Goal: Task Accomplishment & Management: Use online tool/utility

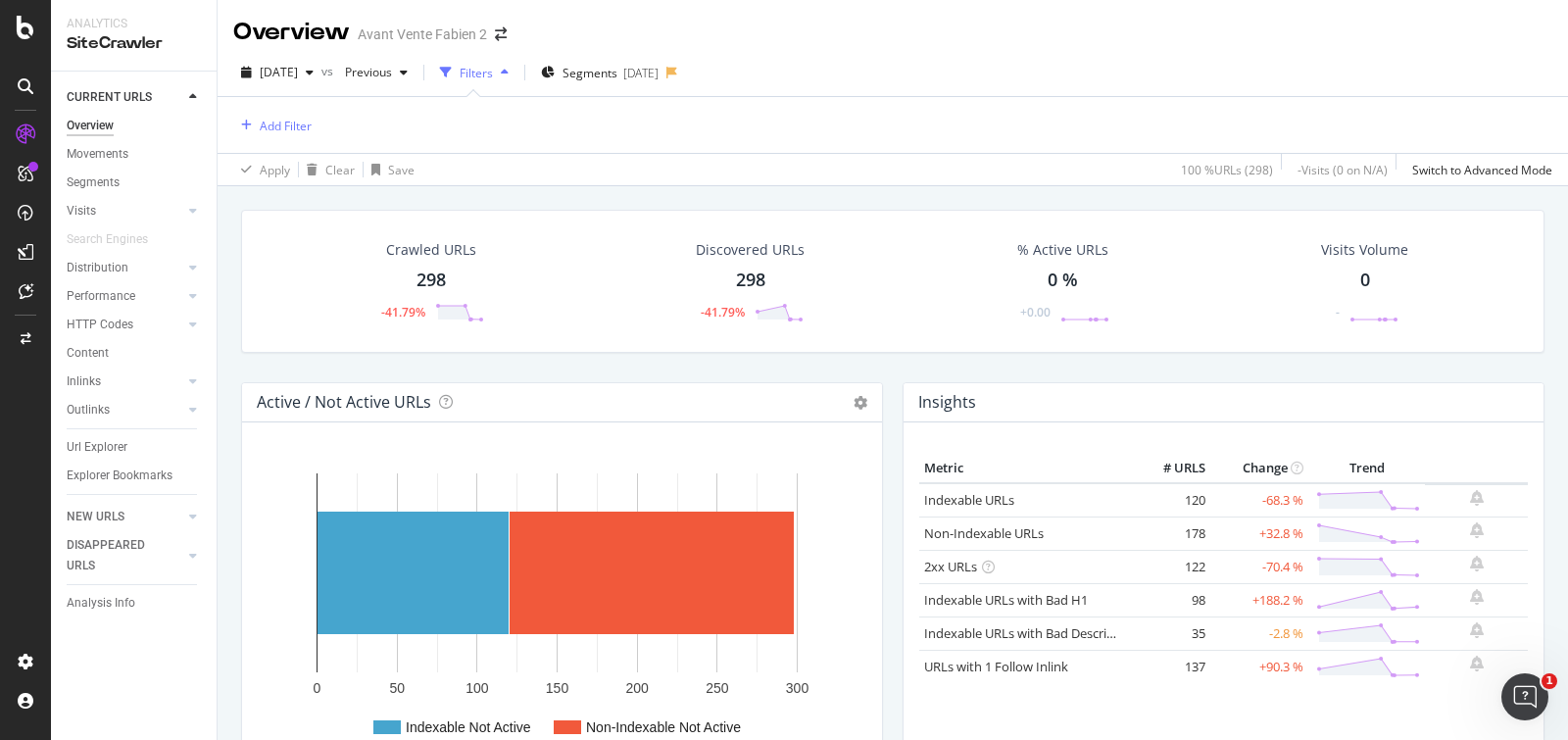
click at [227, 212] on div "Crawled URLs 298 -41.79% Discovered URLs 298 -41.79% % Active URLs 0 % +0.00 Vi…" at bounding box center [893, 556] width 1351 height 740
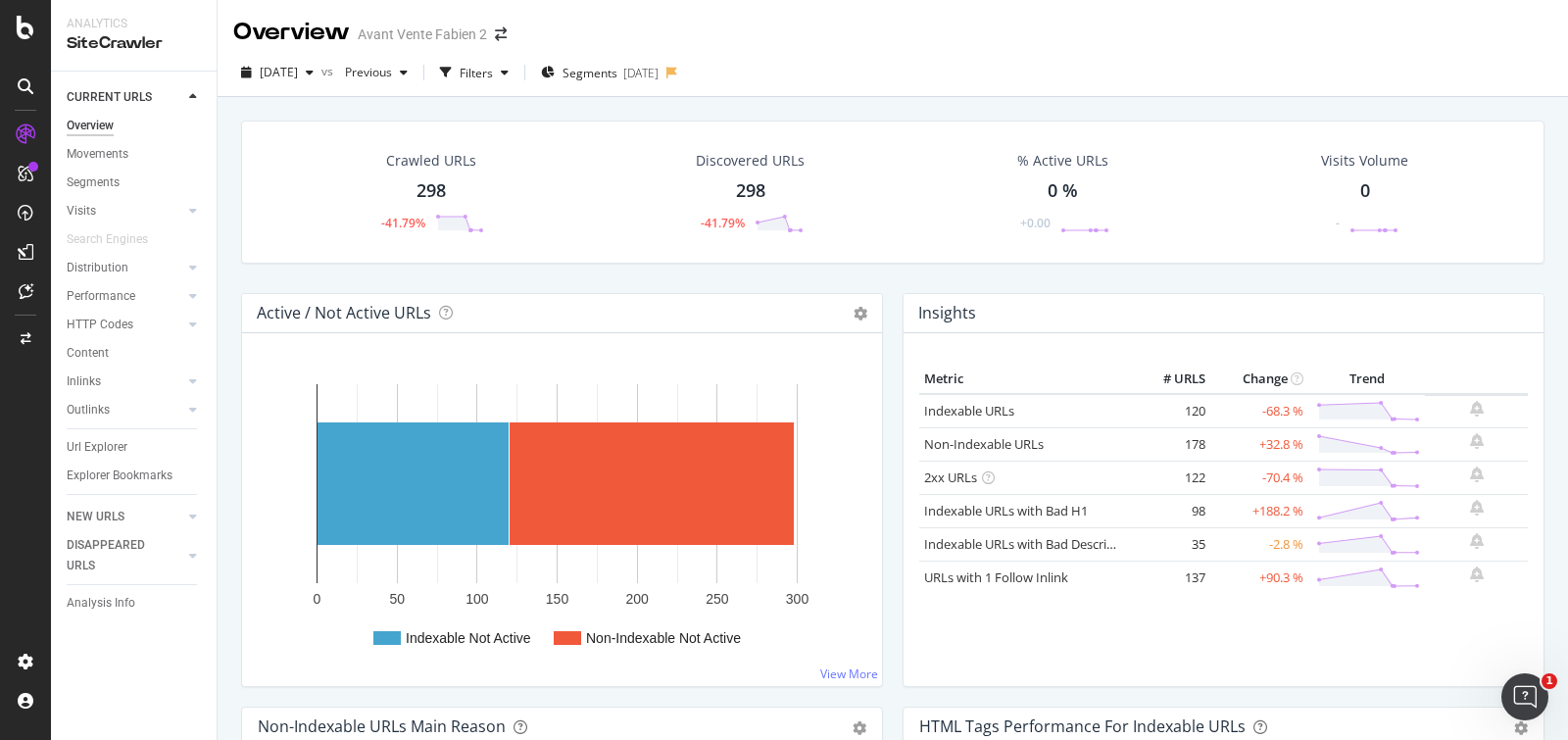
click at [227, 267] on div "Crawled URLs 298 -41.79% Discovered URLs 298 -41.79% % Active URLs 0 % +0.00 Vi…" at bounding box center [893, 467] width 1351 height 740
click at [89, 182] on div "Segments" at bounding box center [92, 183] width 53 height 21
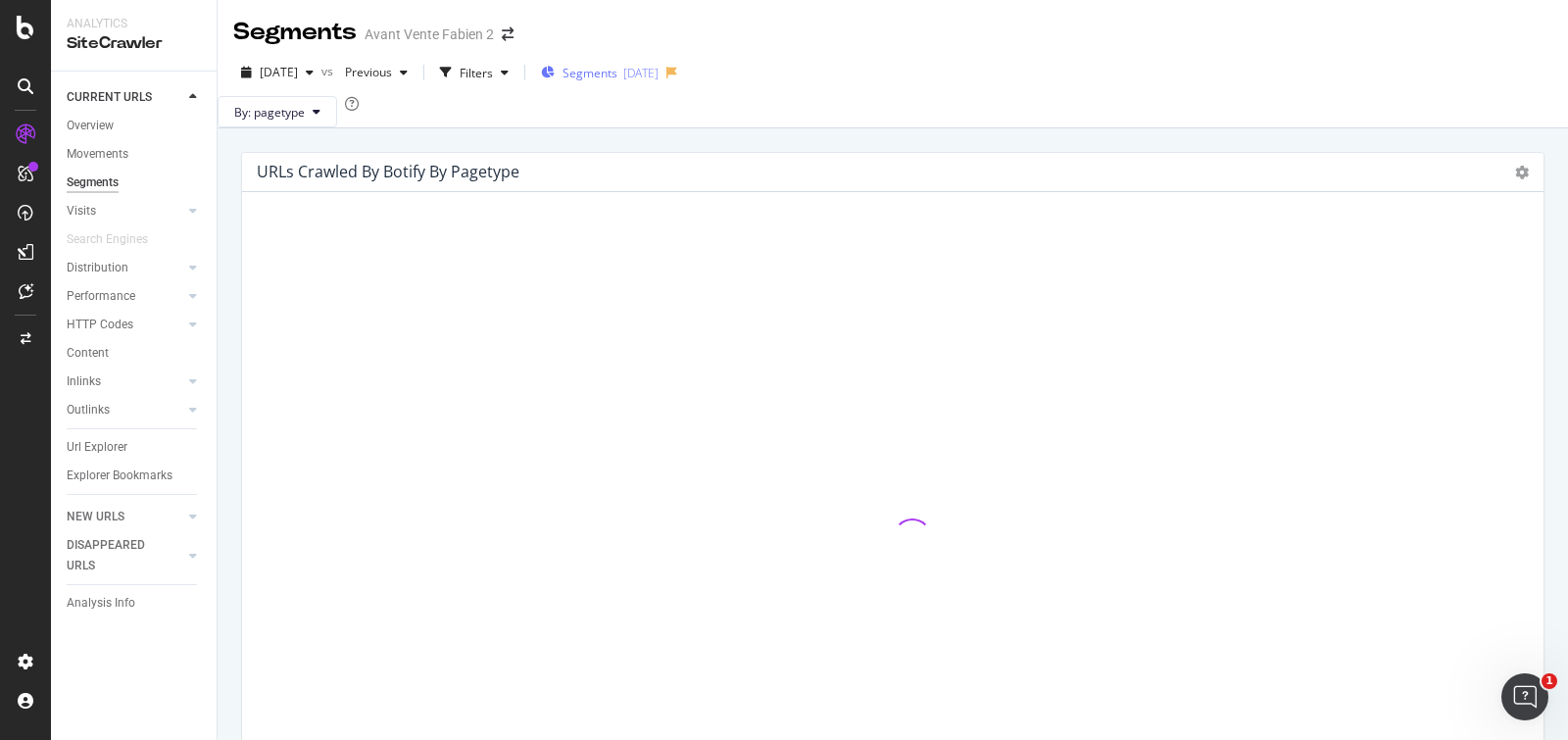
click at [659, 76] on div "[DATE]" at bounding box center [642, 72] width 36 height 17
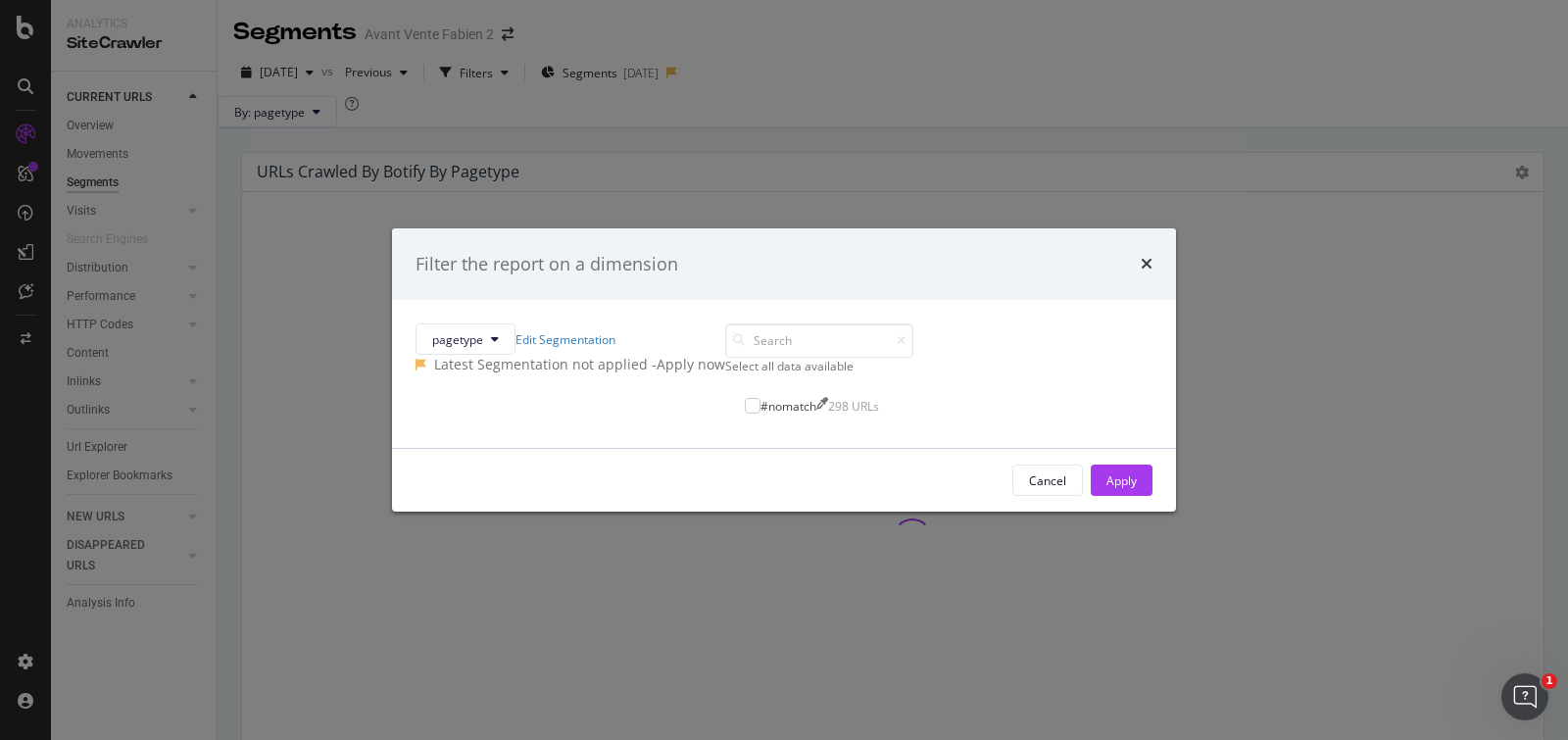
click at [725, 355] on div "- Apply now" at bounding box center [688, 365] width 73 height 20
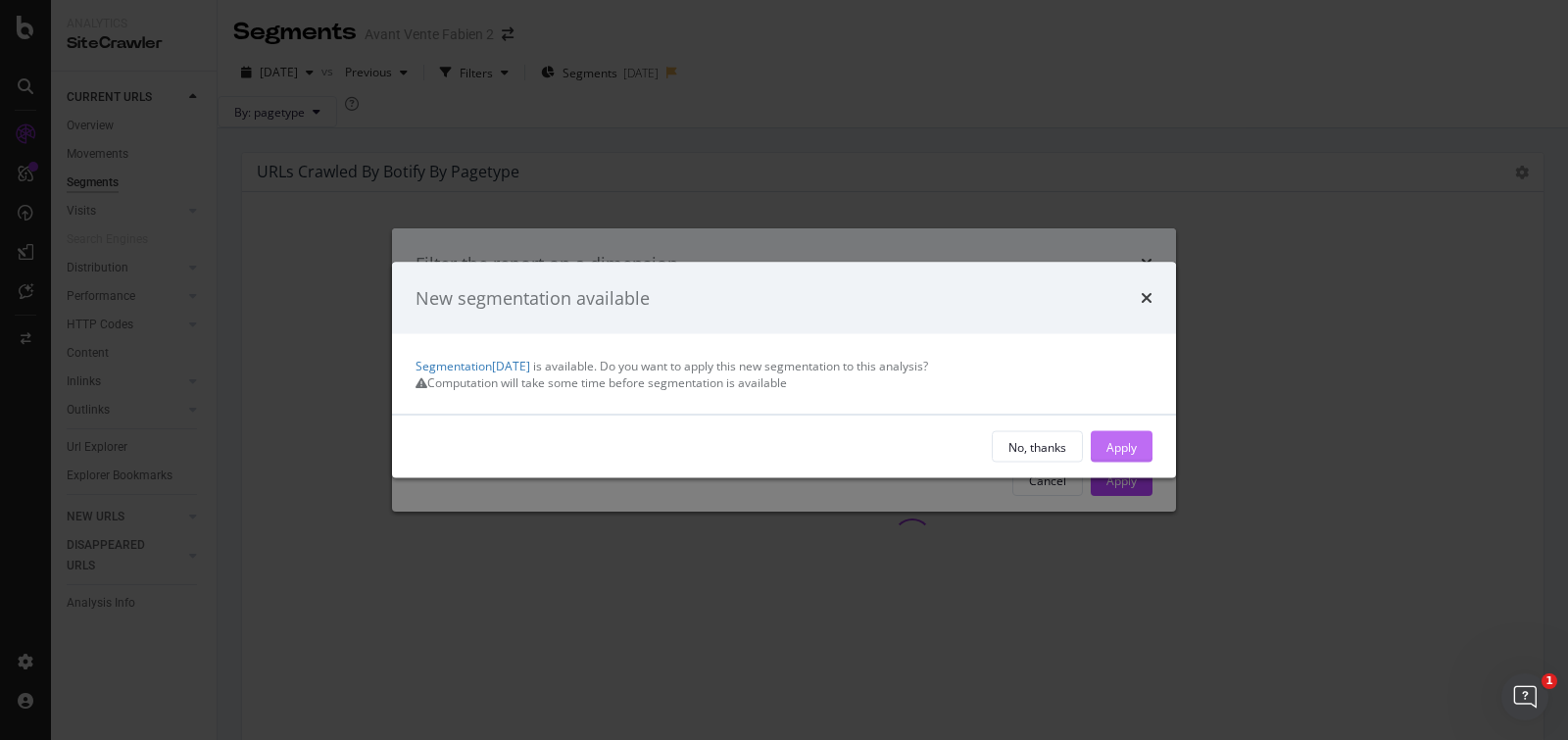
click at [1104, 458] on button "Apply" at bounding box center [1122, 447] width 61 height 32
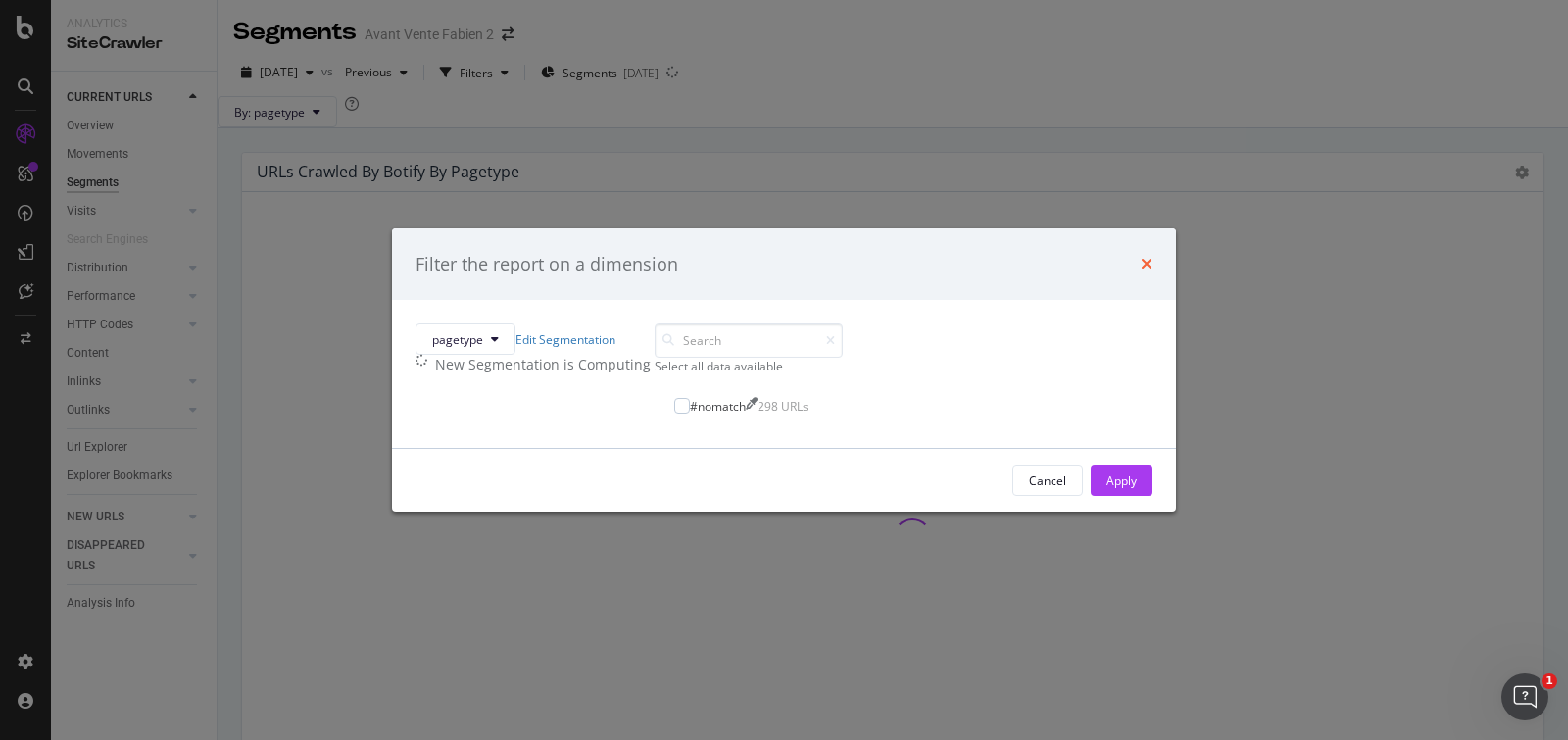
click at [1141, 256] on icon "times" at bounding box center [1146, 264] width 12 height 16
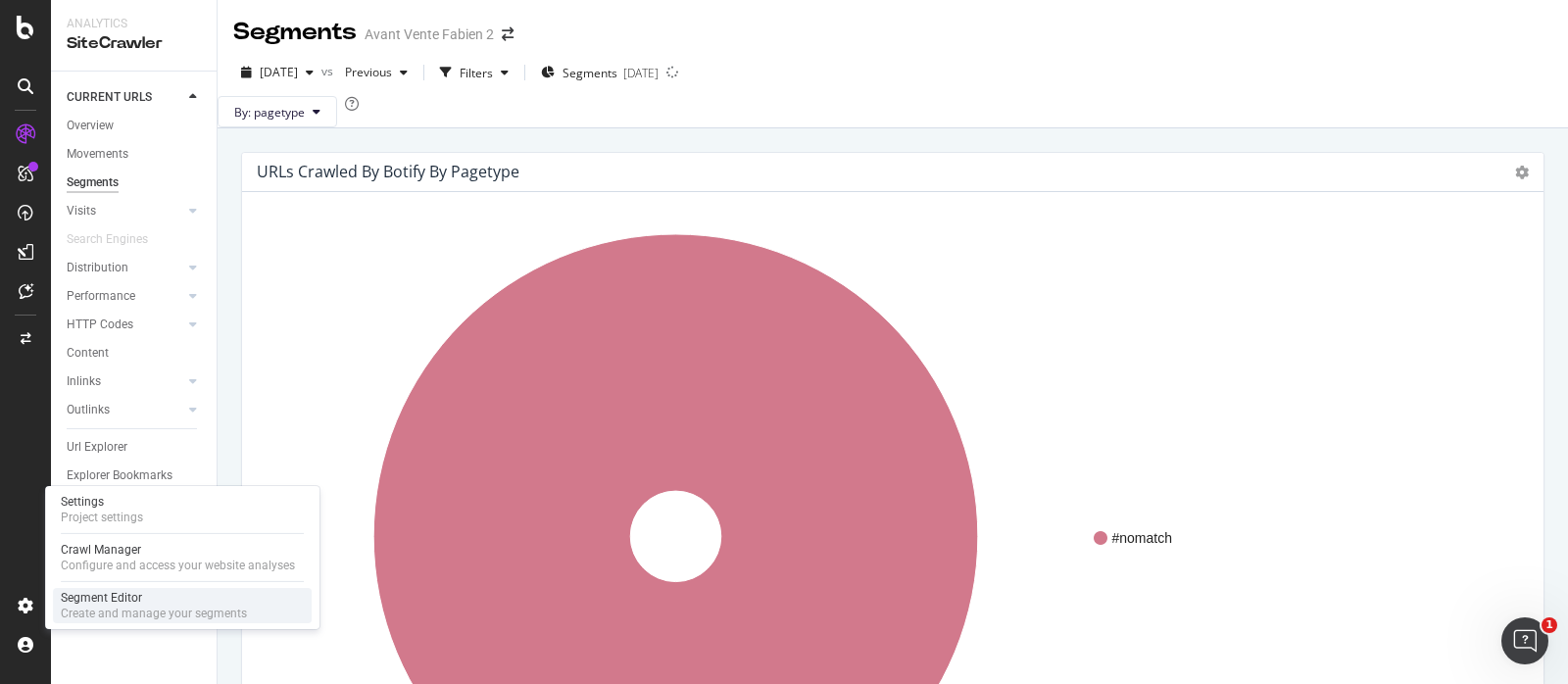
click at [96, 608] on div "Create and manage your segments" at bounding box center [154, 614] width 186 height 16
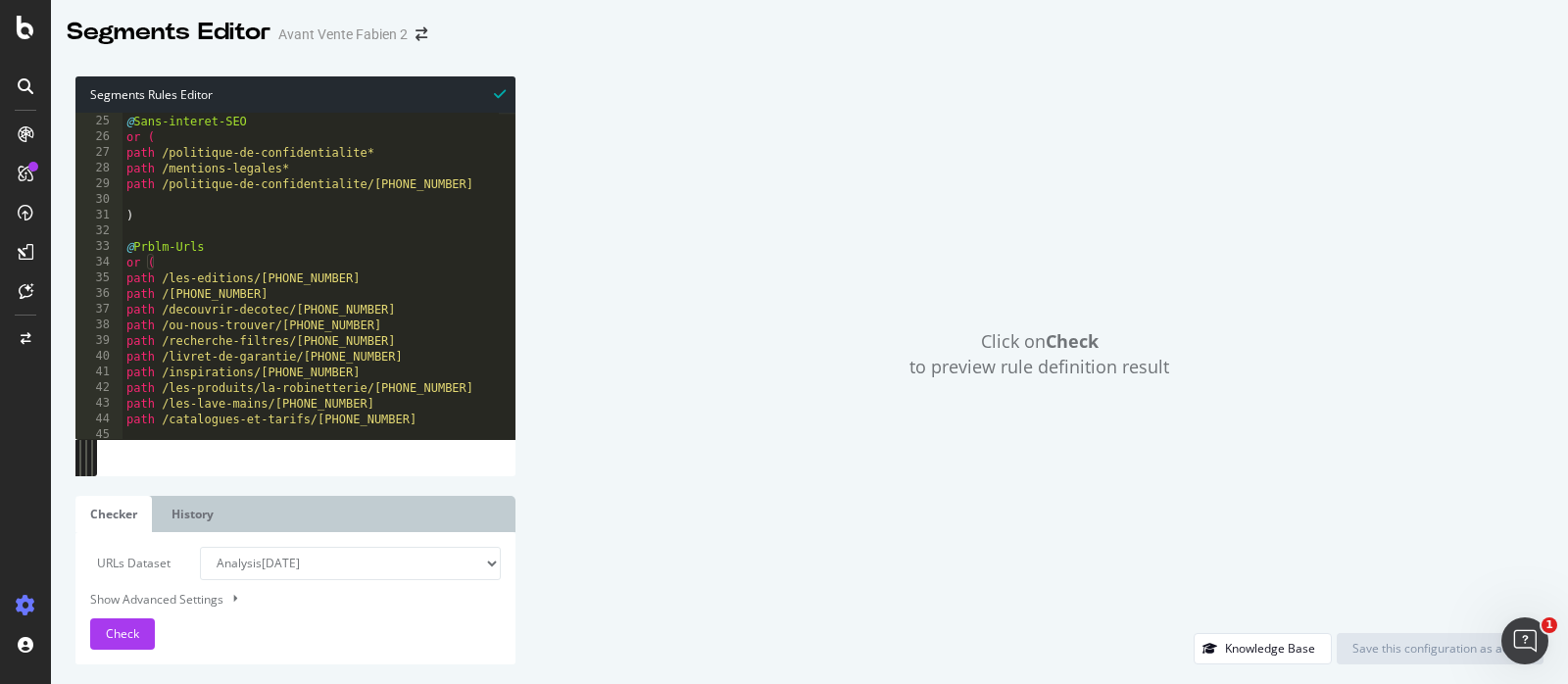
scroll to position [442, 0]
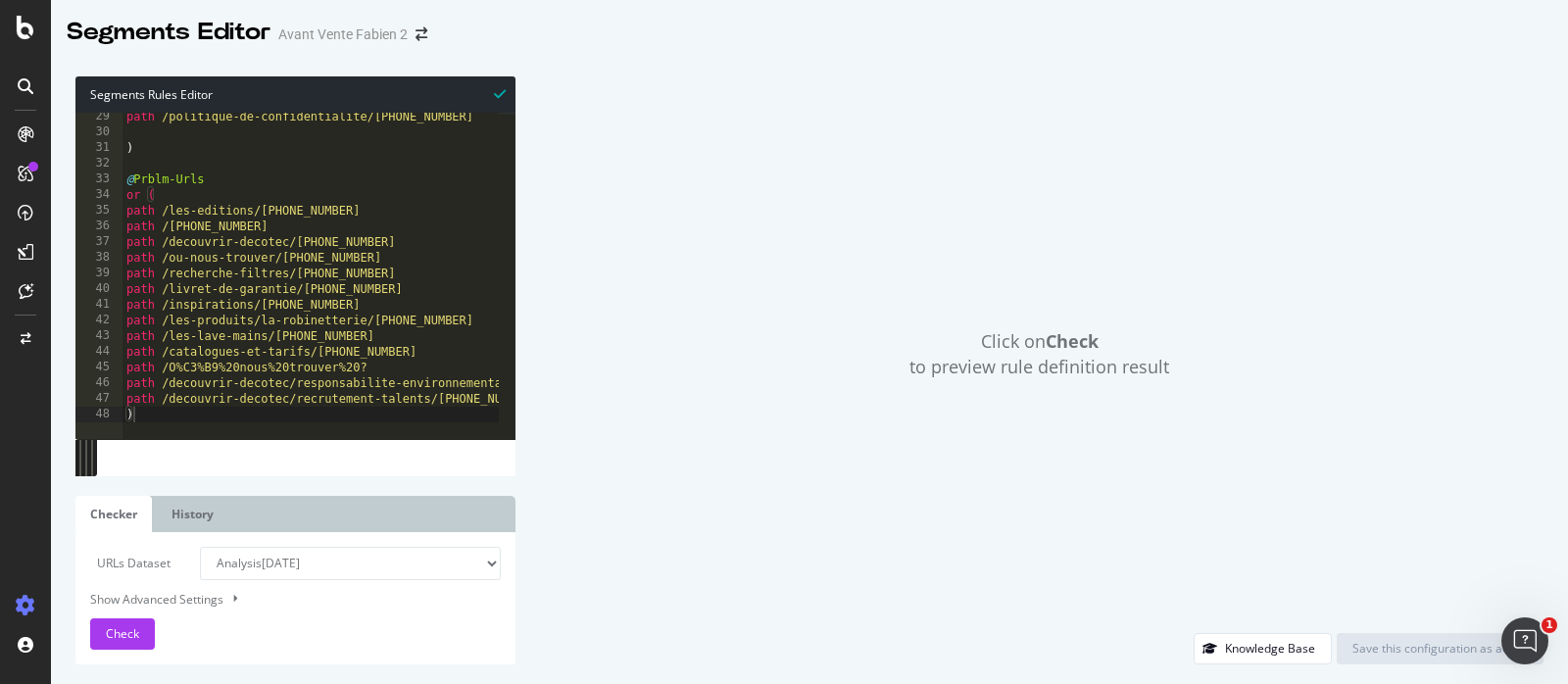
click at [390, 337] on div "path /politique-de-confidentialite/[PHONE_NUMBER] ) @ Prblm-Urls or ( path /les…" at bounding box center [366, 280] width 487 height 341
click at [396, 308] on div "path /politique-de-confidentialite/[PHONE_NUMBER] ) @ Prblm-Urls or ( path /les…" at bounding box center [366, 280] width 487 height 341
drag, startPoint x: 349, startPoint y: 302, endPoint x: 158, endPoint y: 312, distance: 191.3
click at [158, 312] on div "path /politique-de-confidentialite/[PHONE_NUMBER] ) @ Prblm-Urls or ( path /les…" at bounding box center [366, 280] width 487 height 341
click at [290, 306] on div "path /politique-de-confidentialite/[PHONE_NUMBER] ) @ Prblm-Urls or ( path /les…" at bounding box center [366, 280] width 487 height 341
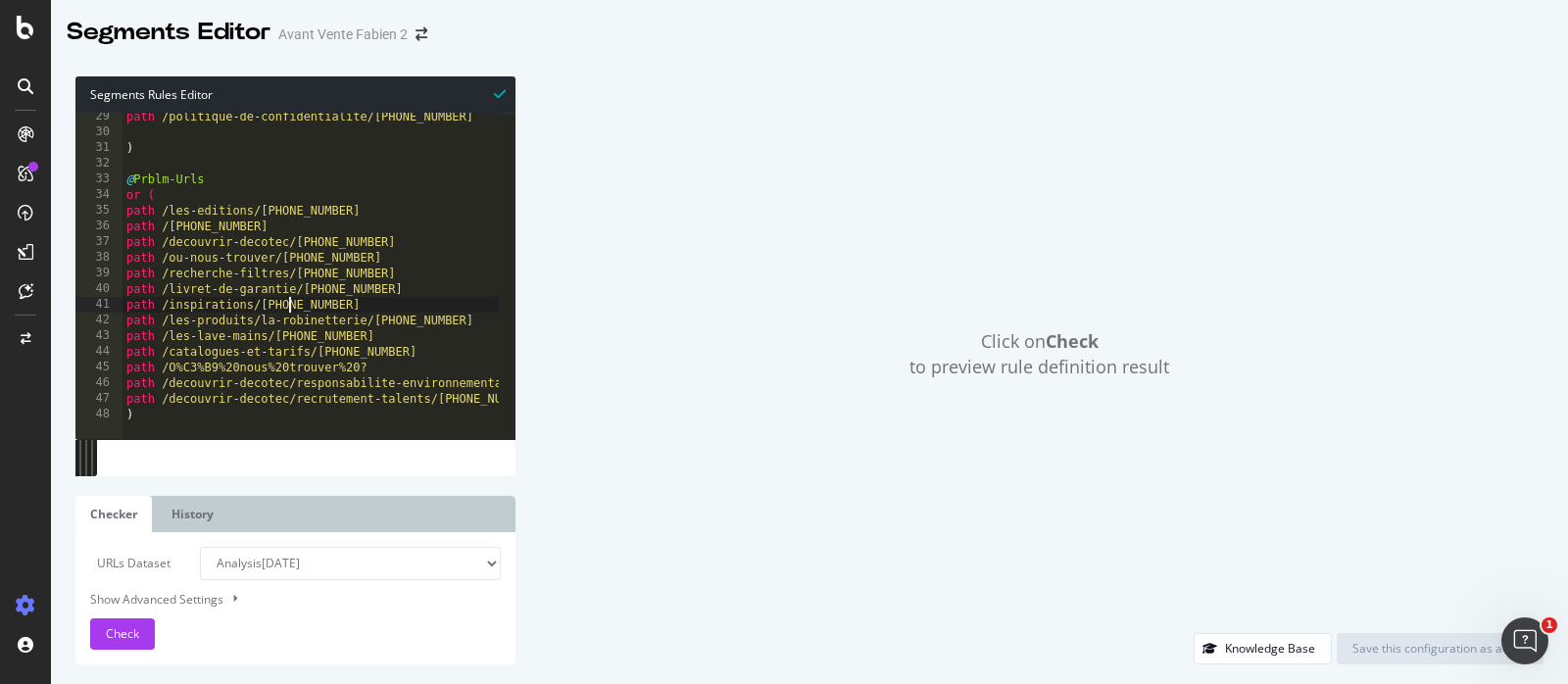
click at [376, 302] on div "path /politique-de-confidentialite/[PHONE_NUMBER] ) @ Prblm-Urls or ( path /les…" at bounding box center [366, 280] width 487 height 341
click at [381, 335] on div "path /politique-de-confidentialite/[PHONE_NUMBER] ) @ Prblm-Urls or ( path /les…" at bounding box center [366, 280] width 487 height 341
click at [296, 203] on div "path /politique-de-confidentialite/[PHONE_NUMBER] ) @ Prblm-Urls or ( path /les…" at bounding box center [366, 280] width 487 height 341
click at [279, 231] on div "path /politique-de-confidentialite/[PHONE_NUMBER] ) @ Prblm-Urls or ( path /les…" at bounding box center [366, 280] width 487 height 341
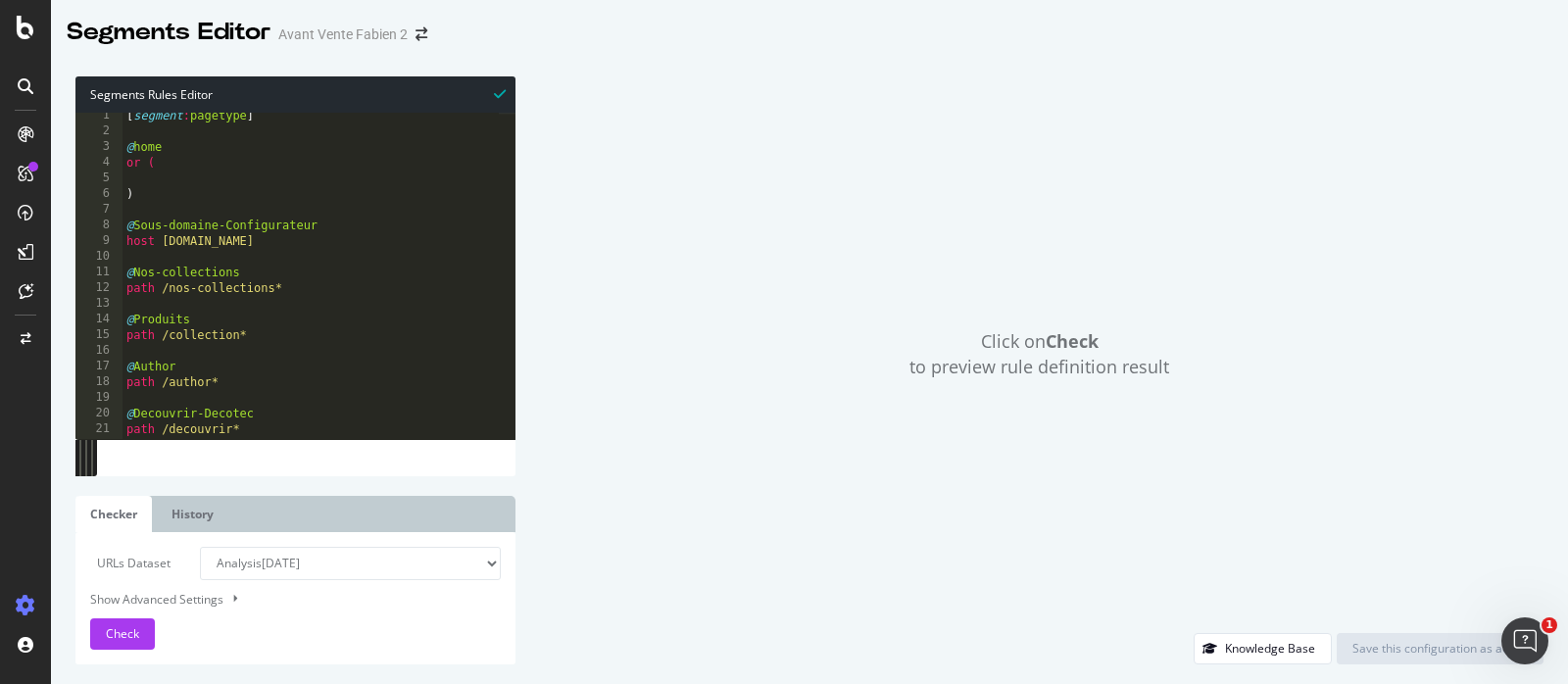
scroll to position [6, 0]
drag, startPoint x: 361, startPoint y: 235, endPoint x: 163, endPoint y: 217, distance: 198.8
click at [163, 217] on div "[ segment : pagetype ] @ home or ( ) @ Sous-domaine-Configurateur host [DOMAIN_…" at bounding box center [366, 277] width 487 height 341
click at [188, 240] on div "[ segment : pagetype ] @ home or ( ) @ Sous-domaine-Configurateur host [DOMAIN_…" at bounding box center [366, 277] width 487 height 341
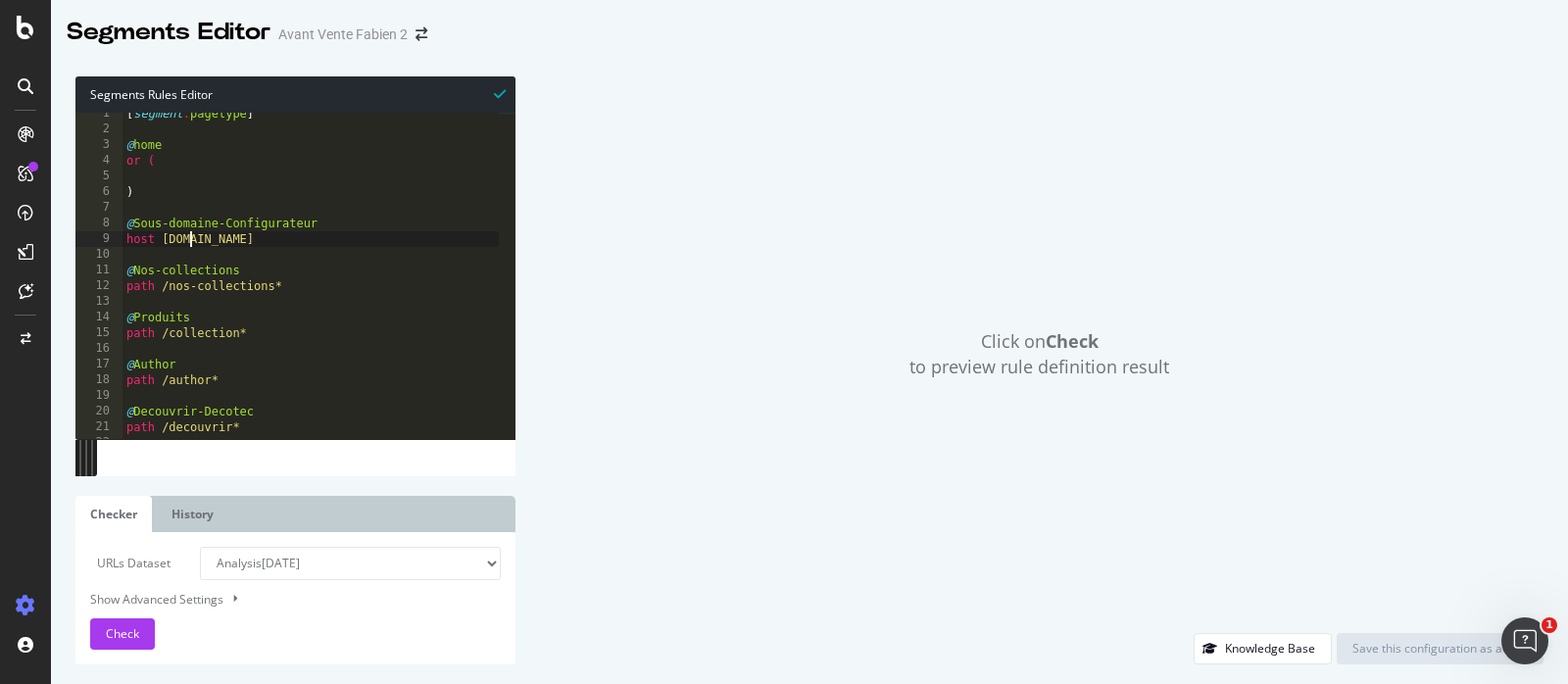
click at [288, 280] on div "[ segment : pagetype ] @ home or ( ) @ Sous-domaine-Configurateur host [DOMAIN_…" at bounding box center [366, 277] width 487 height 341
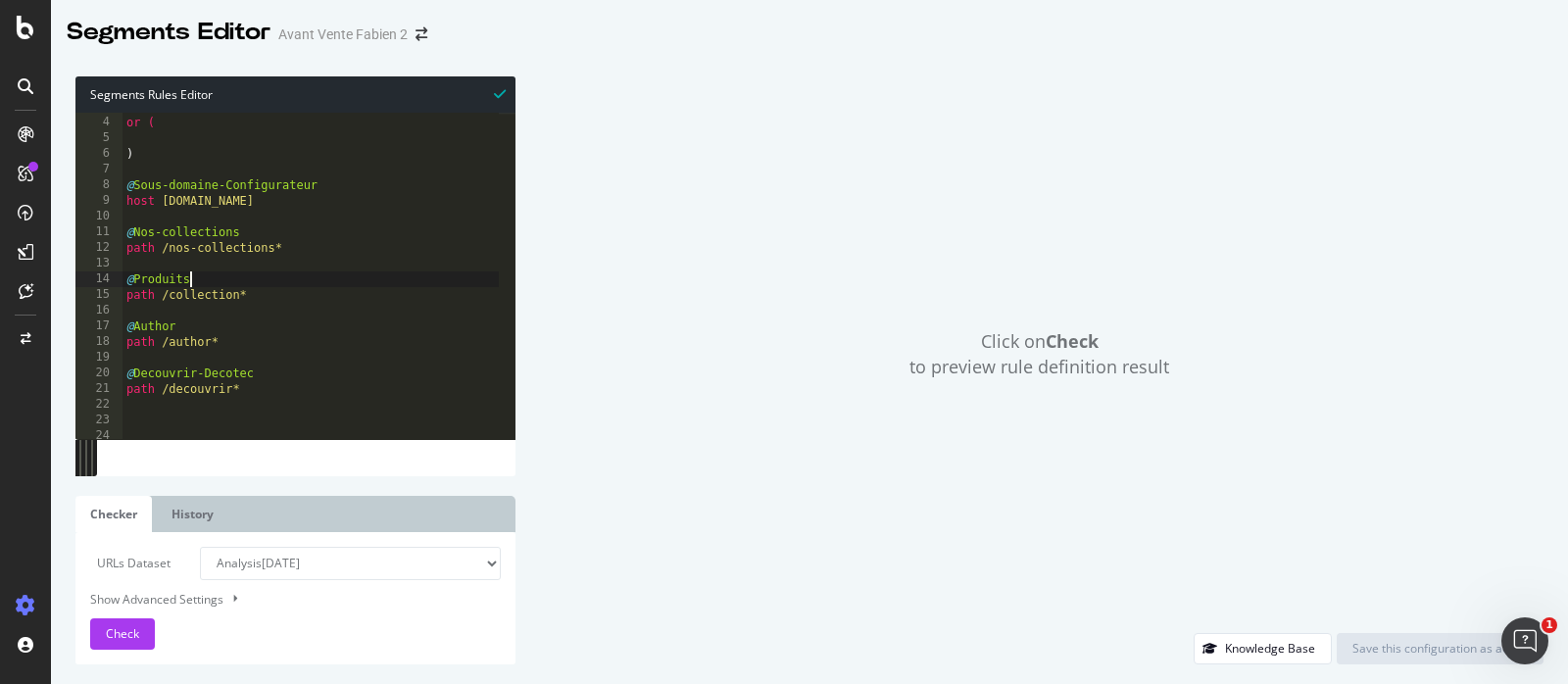
click at [282, 285] on div "@ home or ( ) @ Sous-domaine-Configurateur host [DOMAIN_NAME] @ Nos-collections…" at bounding box center [366, 270] width 487 height 341
click at [282, 289] on div "@ home or ( ) @ Sous-domaine-Configurateur host [DOMAIN_NAME] @ Nos-collections…" at bounding box center [366, 270] width 487 height 341
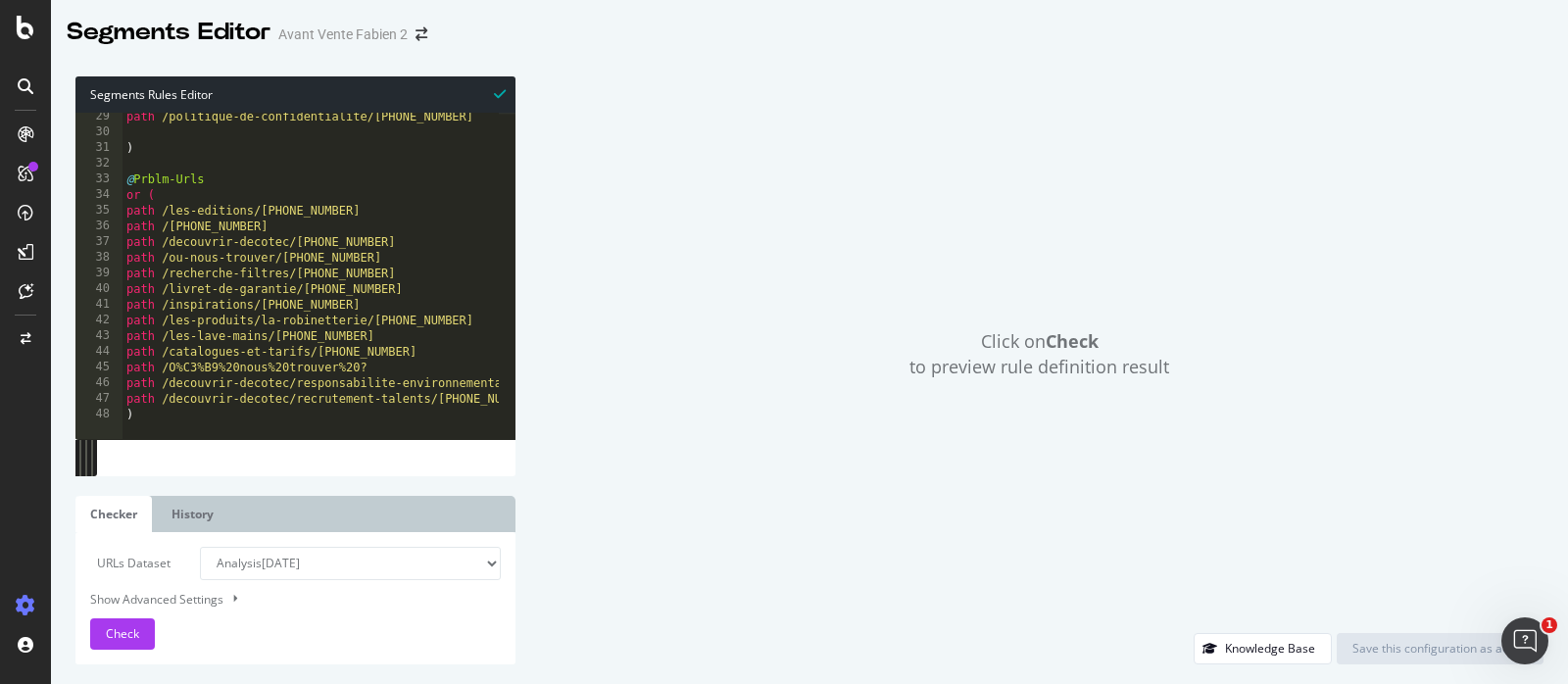
scroll to position [442, 0]
click at [193, 408] on div "path /politique-de-confidentialite/[PHONE_NUMBER] ) @ Prblm-Urls or ( path /les…" at bounding box center [366, 280] width 487 height 341
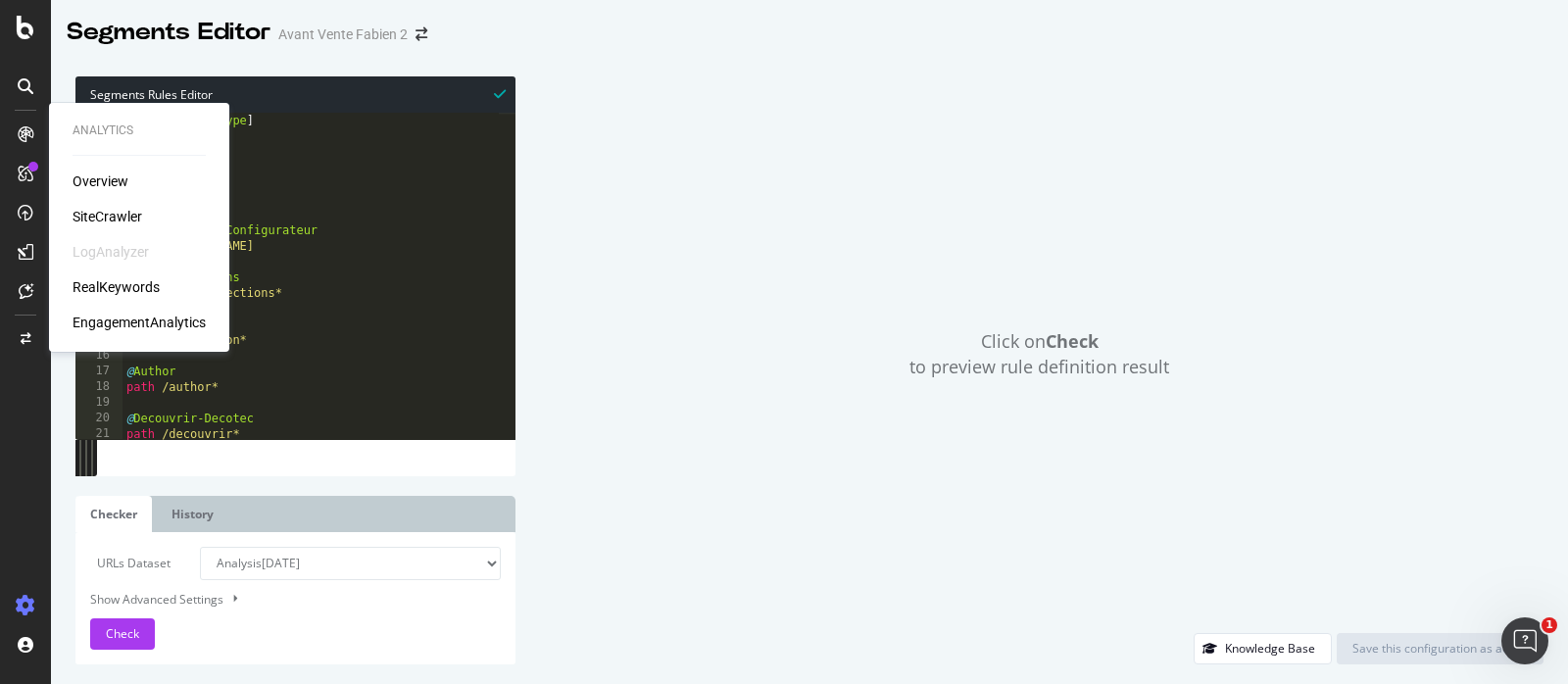
click at [94, 173] on div "Overview" at bounding box center [100, 181] width 56 height 20
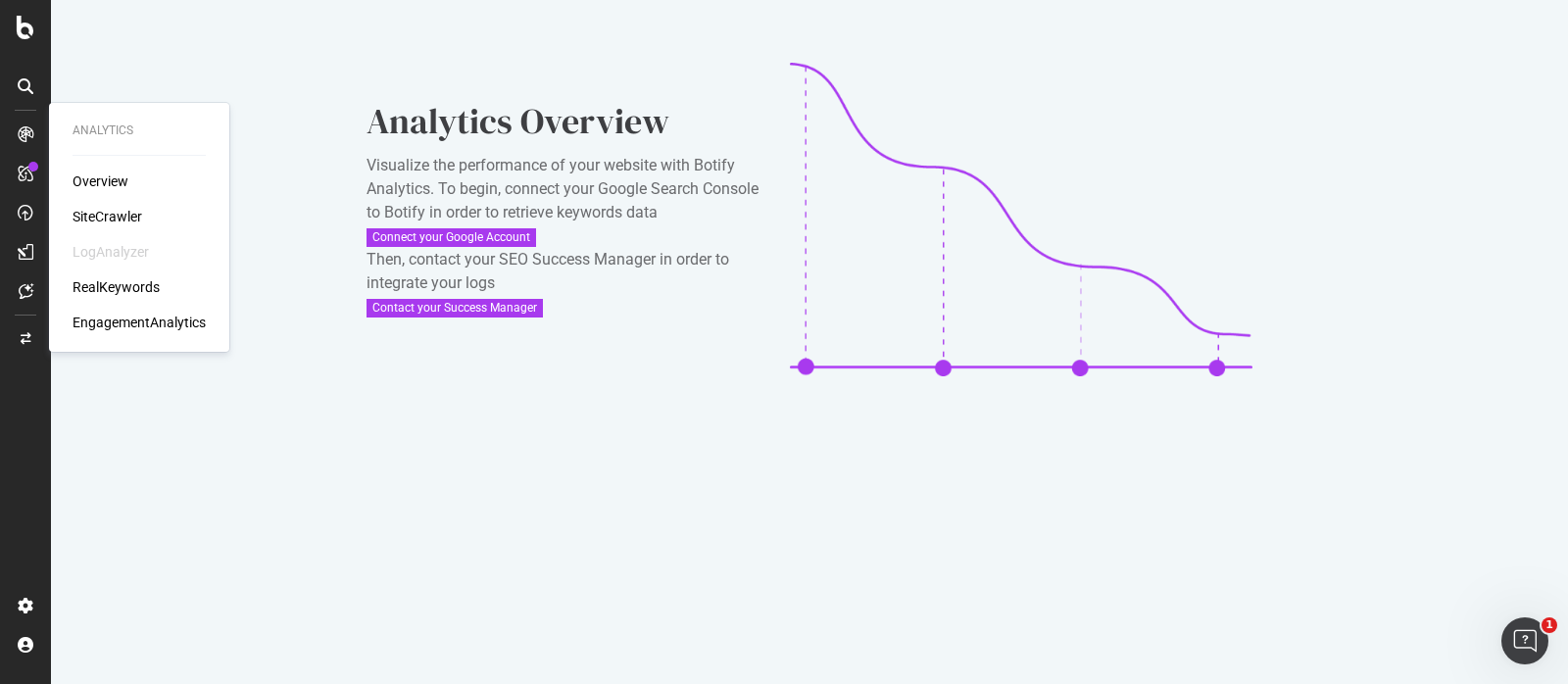
click at [122, 208] on div "SiteCrawler" at bounding box center [107, 217] width 69 height 20
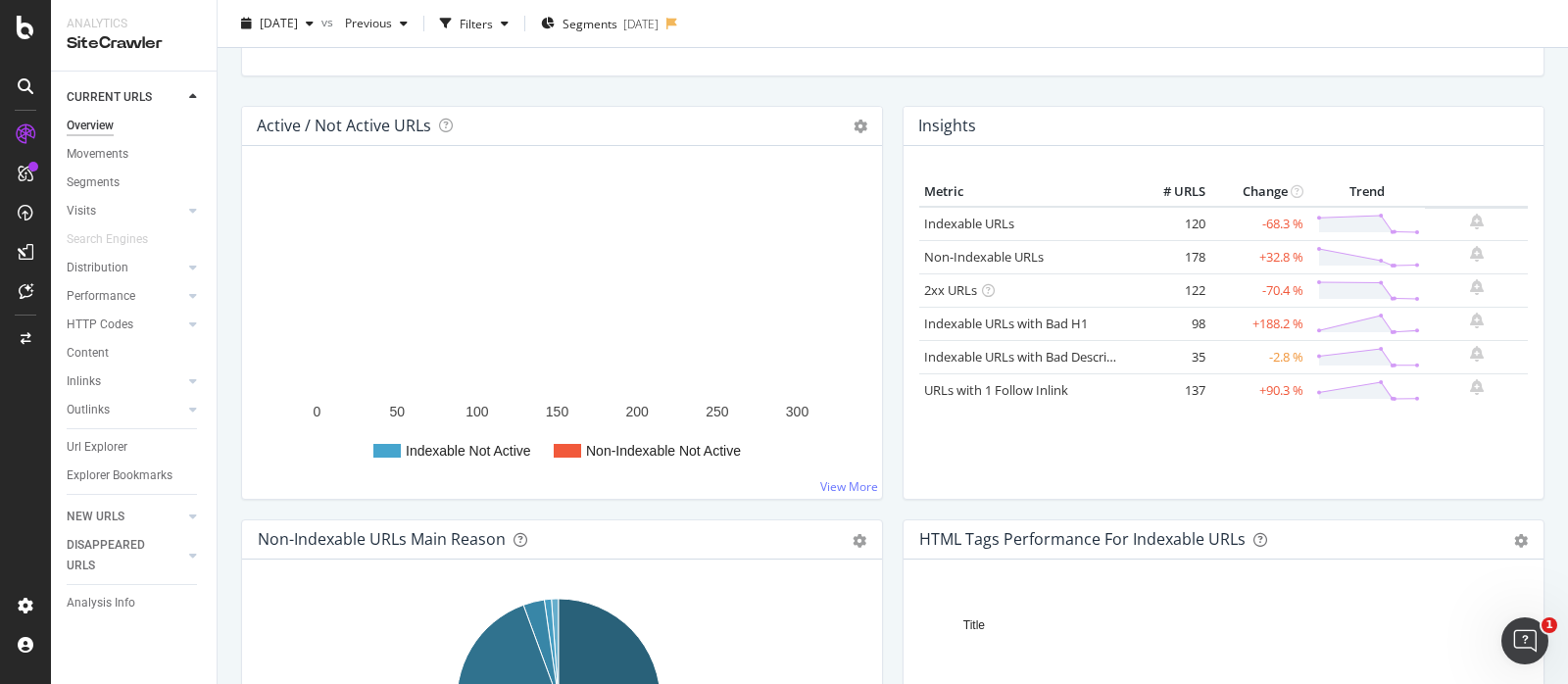
scroll to position [207, 0]
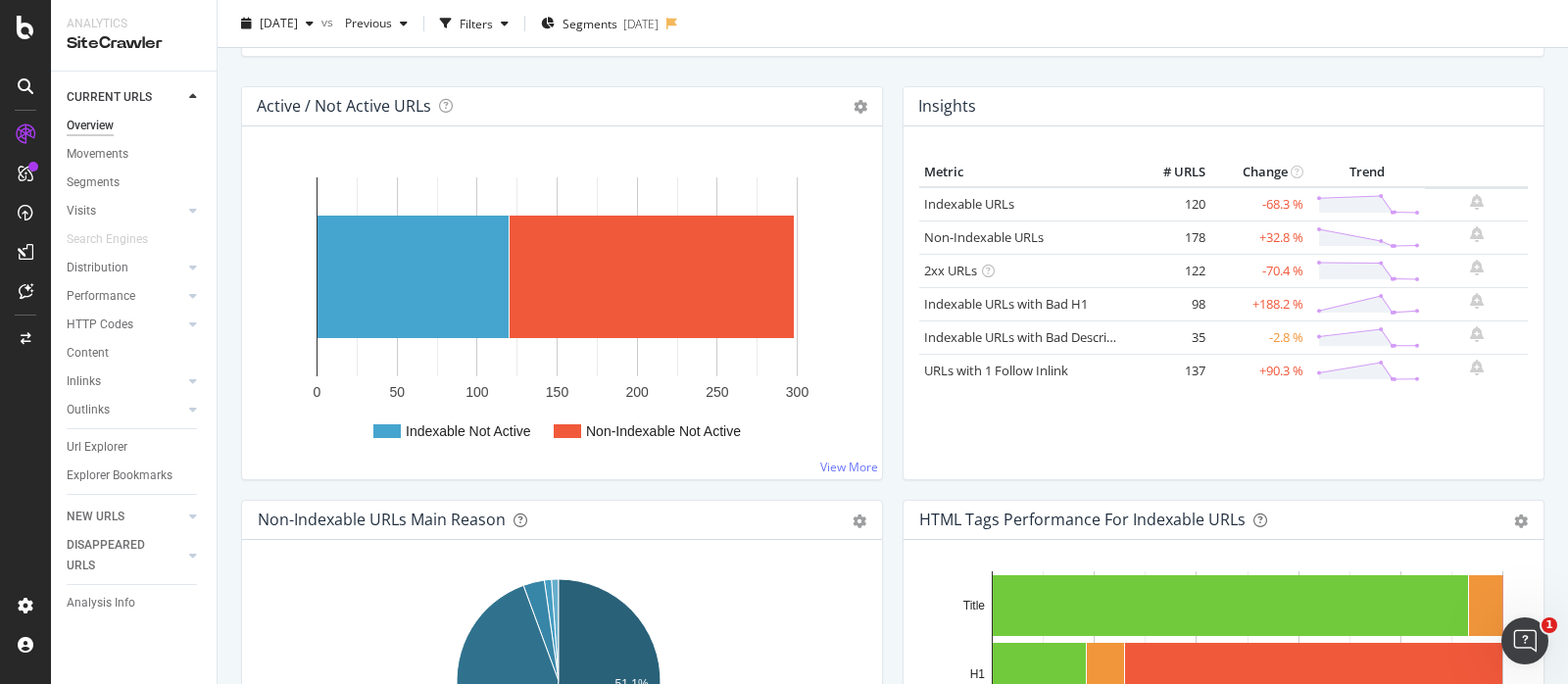
click at [882, 242] on div "Active / Not Active URLs Chart (by Value) Chart (by Percentage) Table Expand Ex…" at bounding box center [561, 292] width 662 height 413
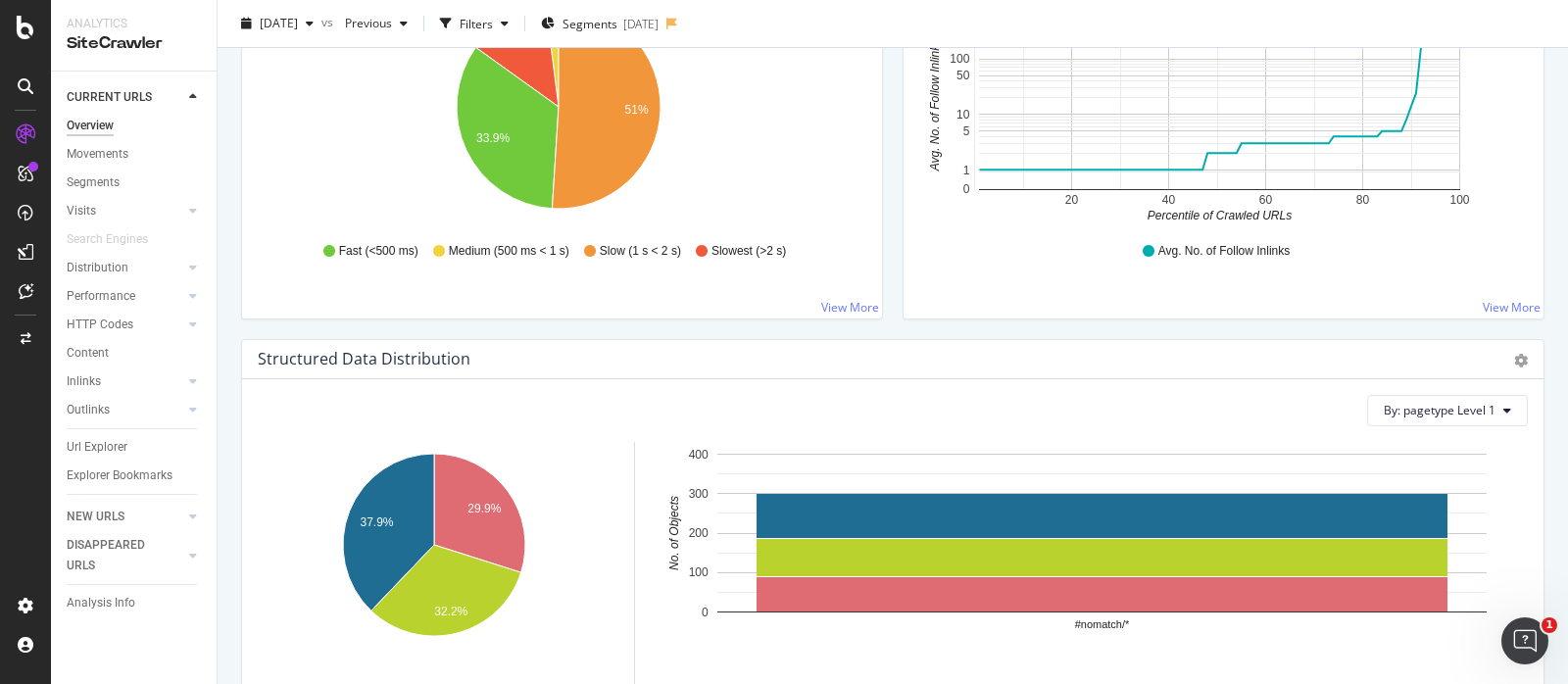
scroll to position [1163, 0]
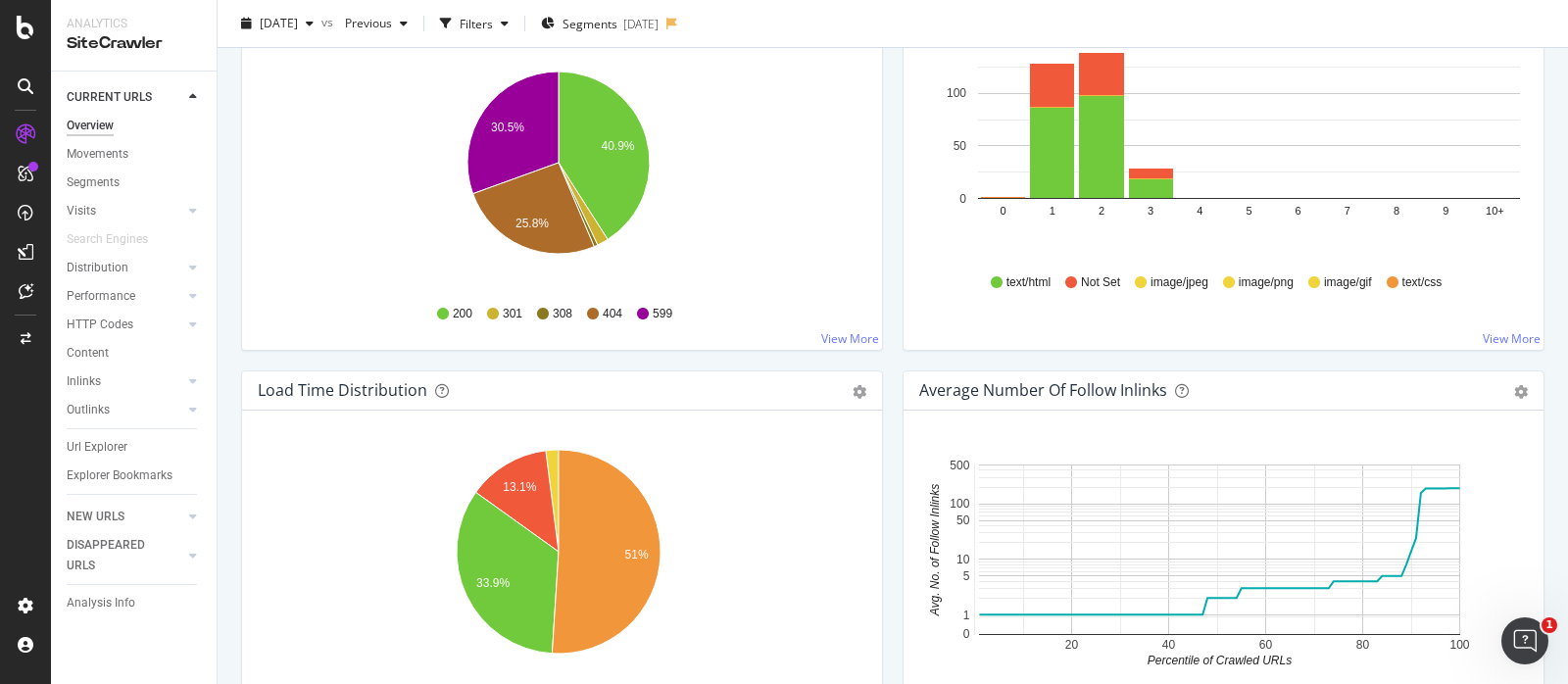
click at [876, 347] on div "HTTP Status Codes Distribution Pie Table Export as CSV Add to Custom Report All…" at bounding box center [561, 164] width 662 height 413
click at [882, 348] on div "HTTP Status Codes Distribution Pie Table Export as CSV Add to Custom Report All…" at bounding box center [561, 164] width 662 height 413
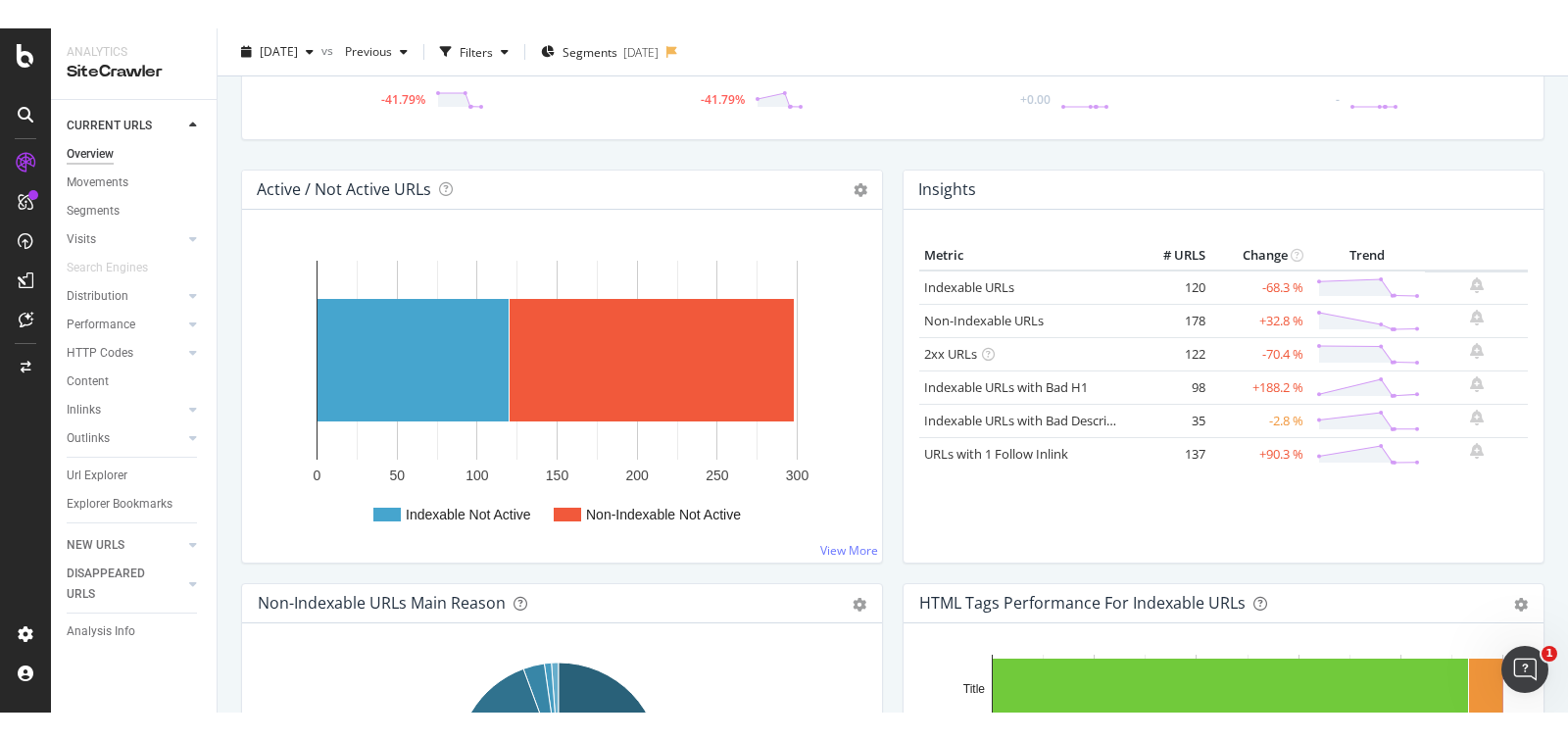
scroll to position [0, 0]
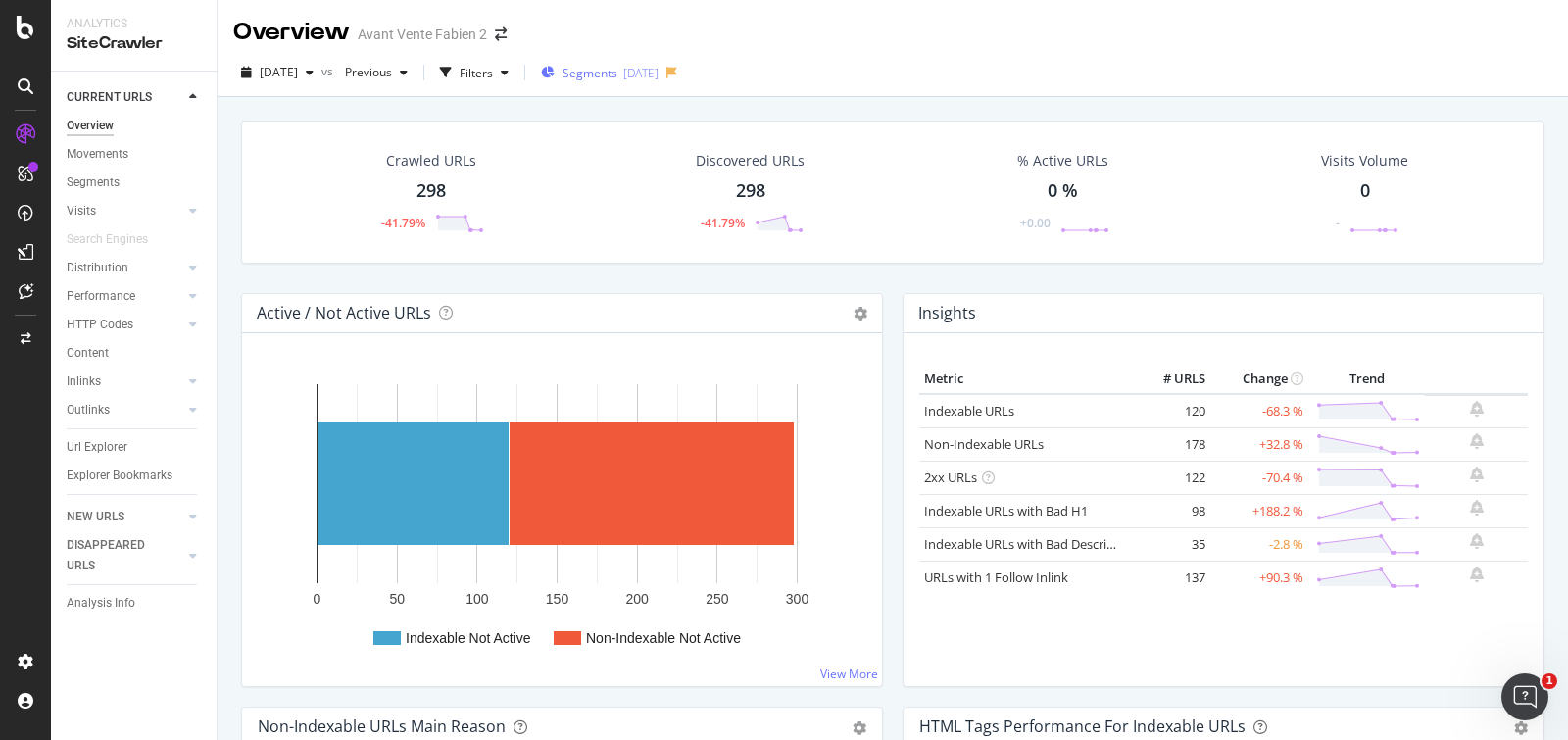
click at [618, 75] on span "Segments" at bounding box center [589, 72] width 55 height 17
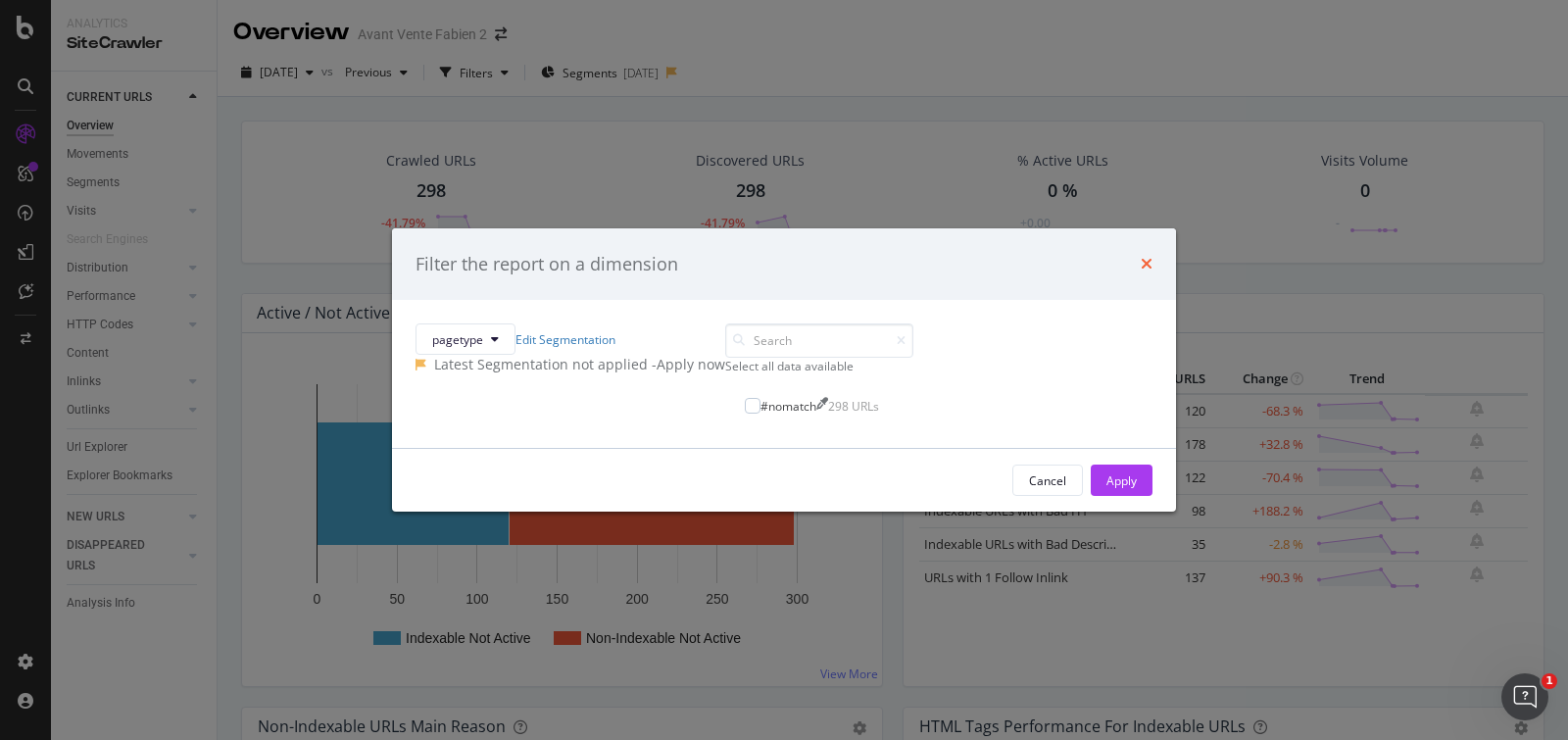
click at [963, 252] on div "Filter the report on a dimension" at bounding box center [784, 265] width 737 height 26
click at [977, 228] on div "Filter the report on a dimension" at bounding box center [784, 264] width 784 height 72
click at [1141, 256] on icon "times" at bounding box center [1146, 264] width 12 height 16
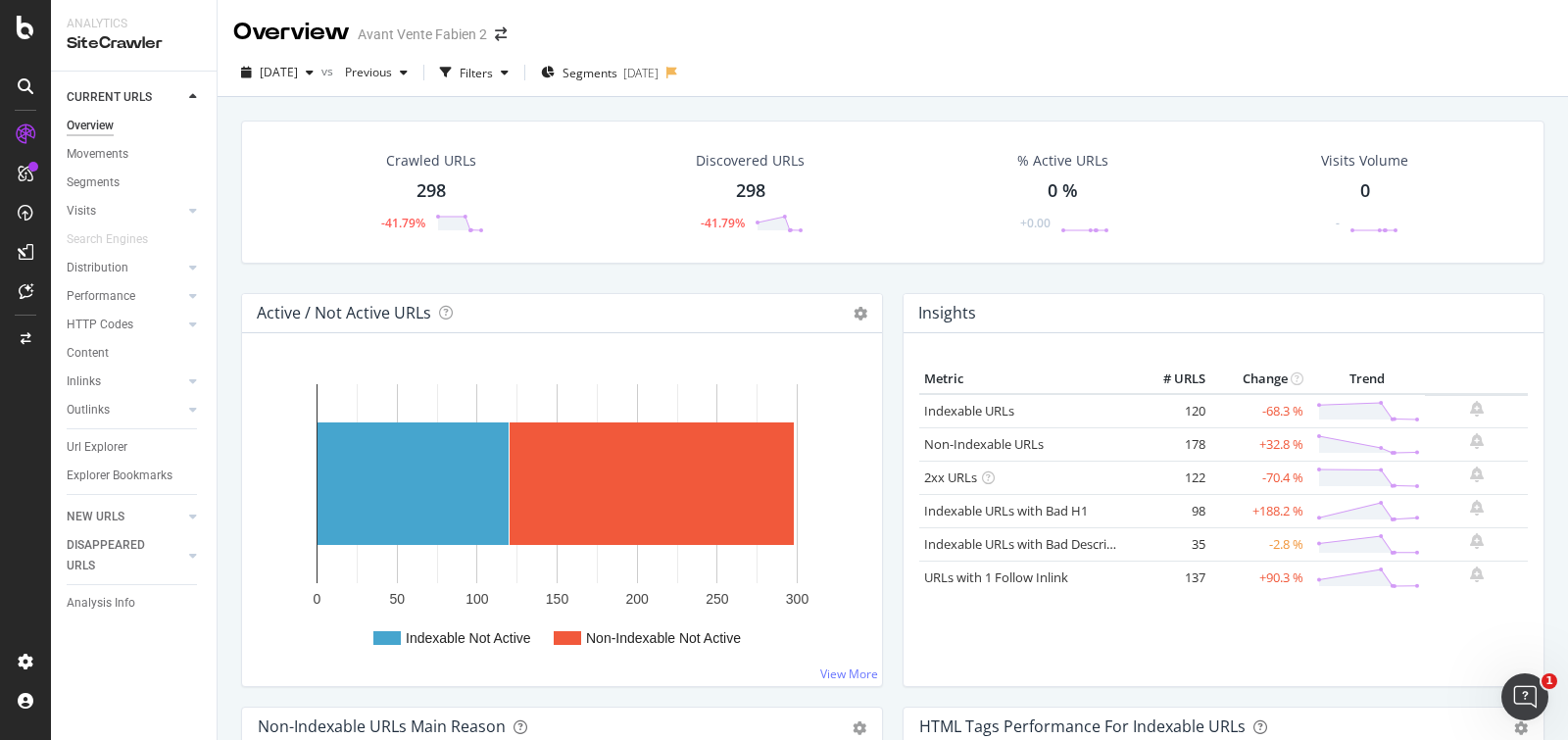
click at [499, 412] on rect "A chart." at bounding box center [556, 483] width 481 height 199
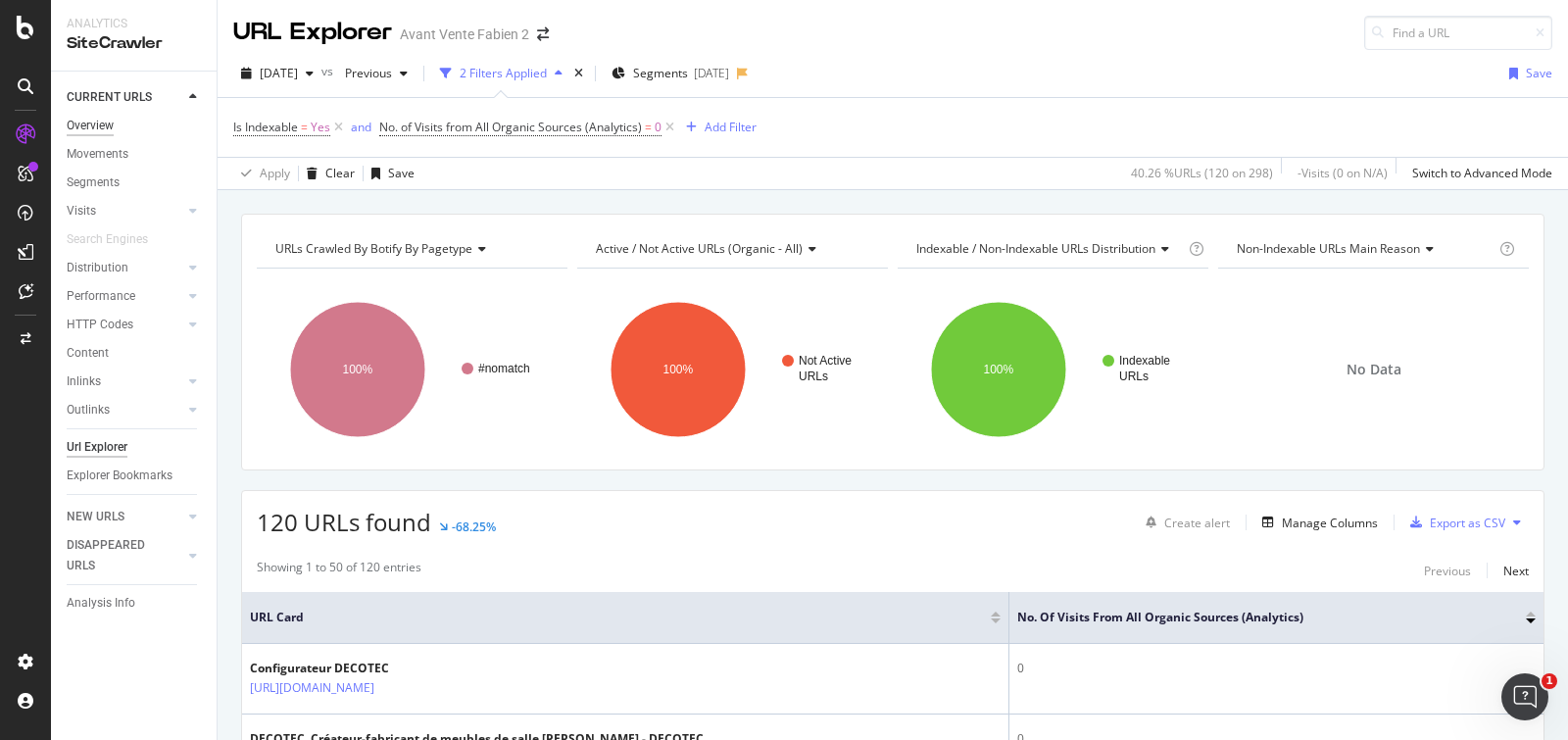
click at [98, 123] on div "Overview" at bounding box center [89, 126] width 47 height 21
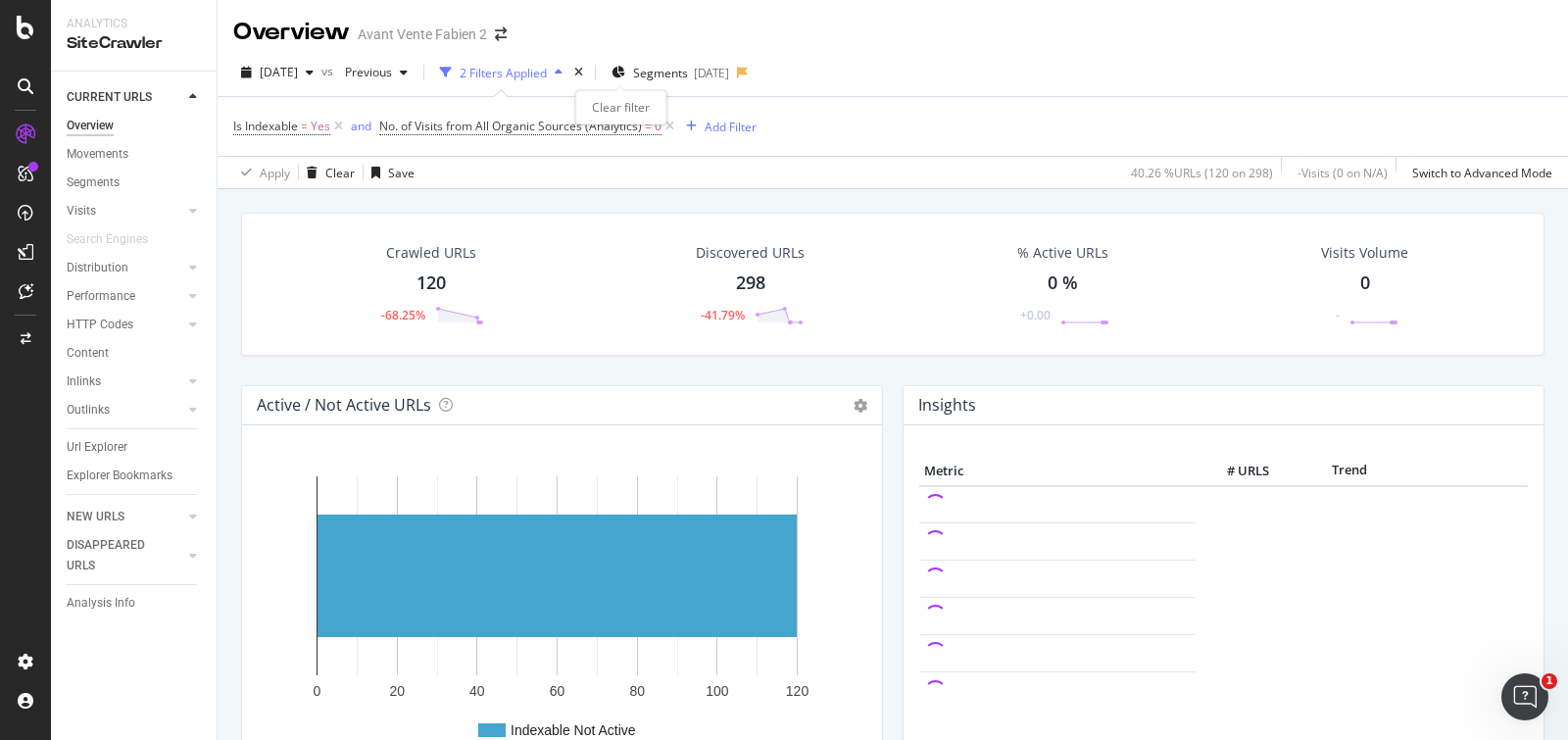
drag, startPoint x: 619, startPoint y: 74, endPoint x: 633, endPoint y: 90, distance: 21.3
click at [583, 73] on icon "times" at bounding box center [578, 72] width 9 height 12
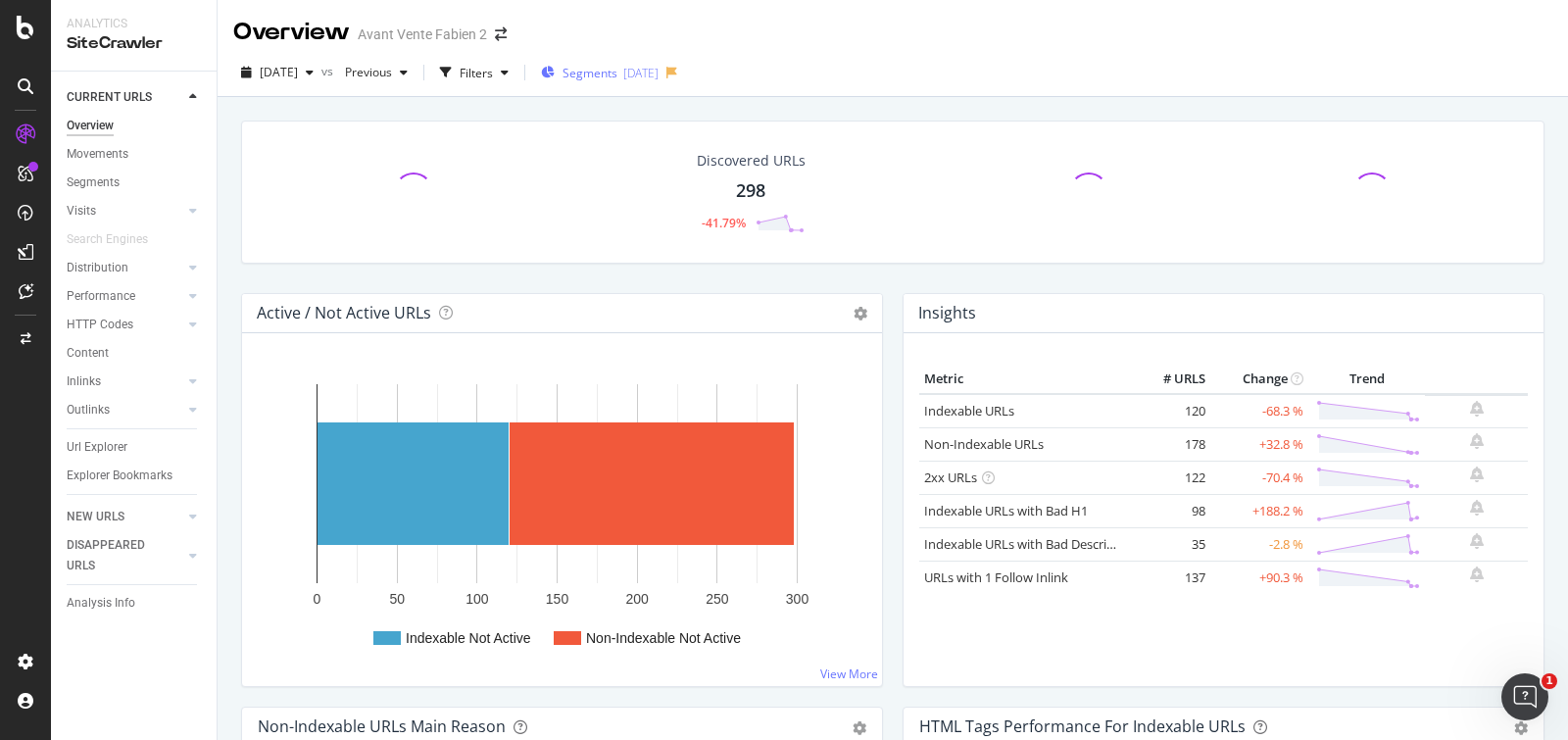
click at [659, 74] on div "[DATE]" at bounding box center [642, 72] width 36 height 17
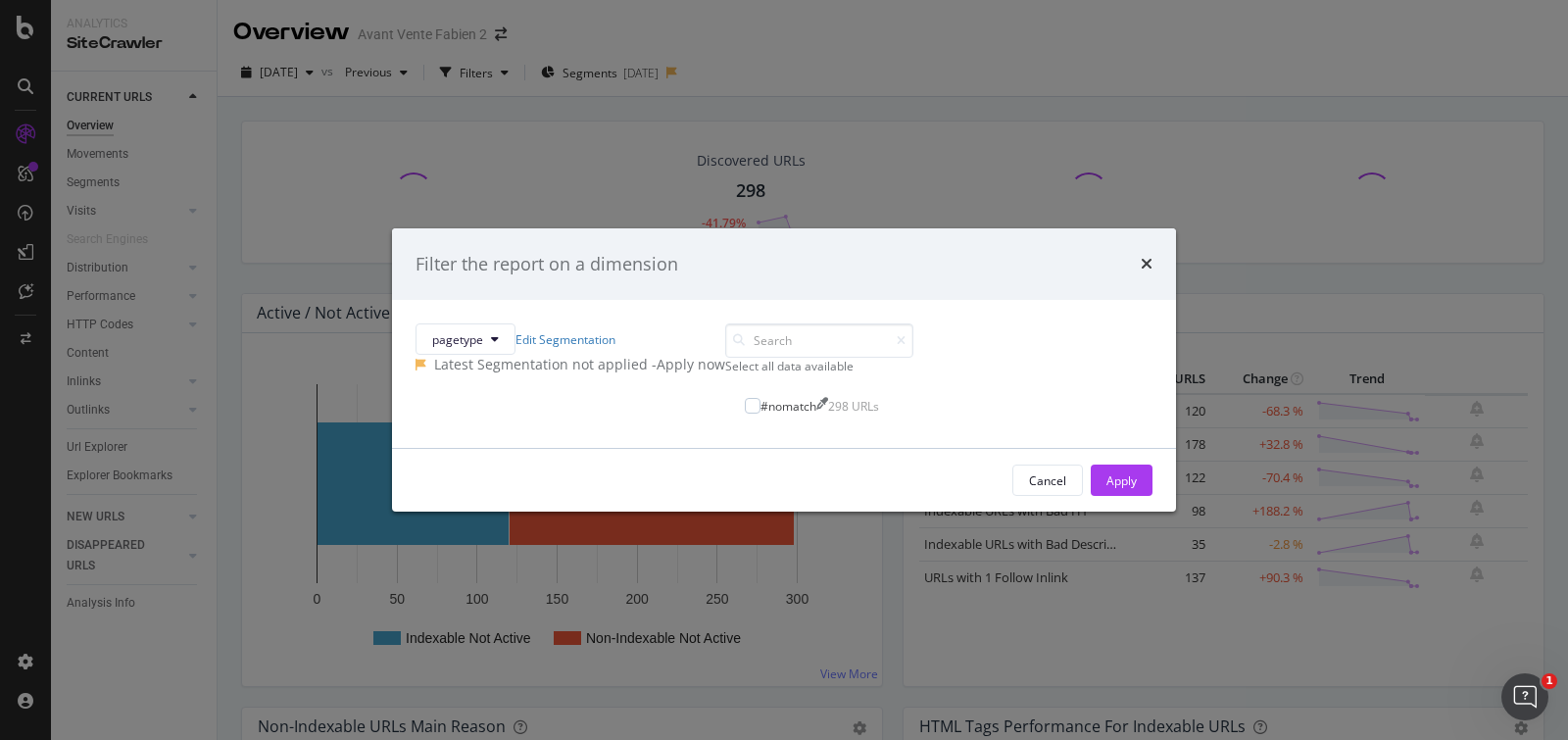
click at [725, 355] on div "- Apply now" at bounding box center [688, 365] width 73 height 20
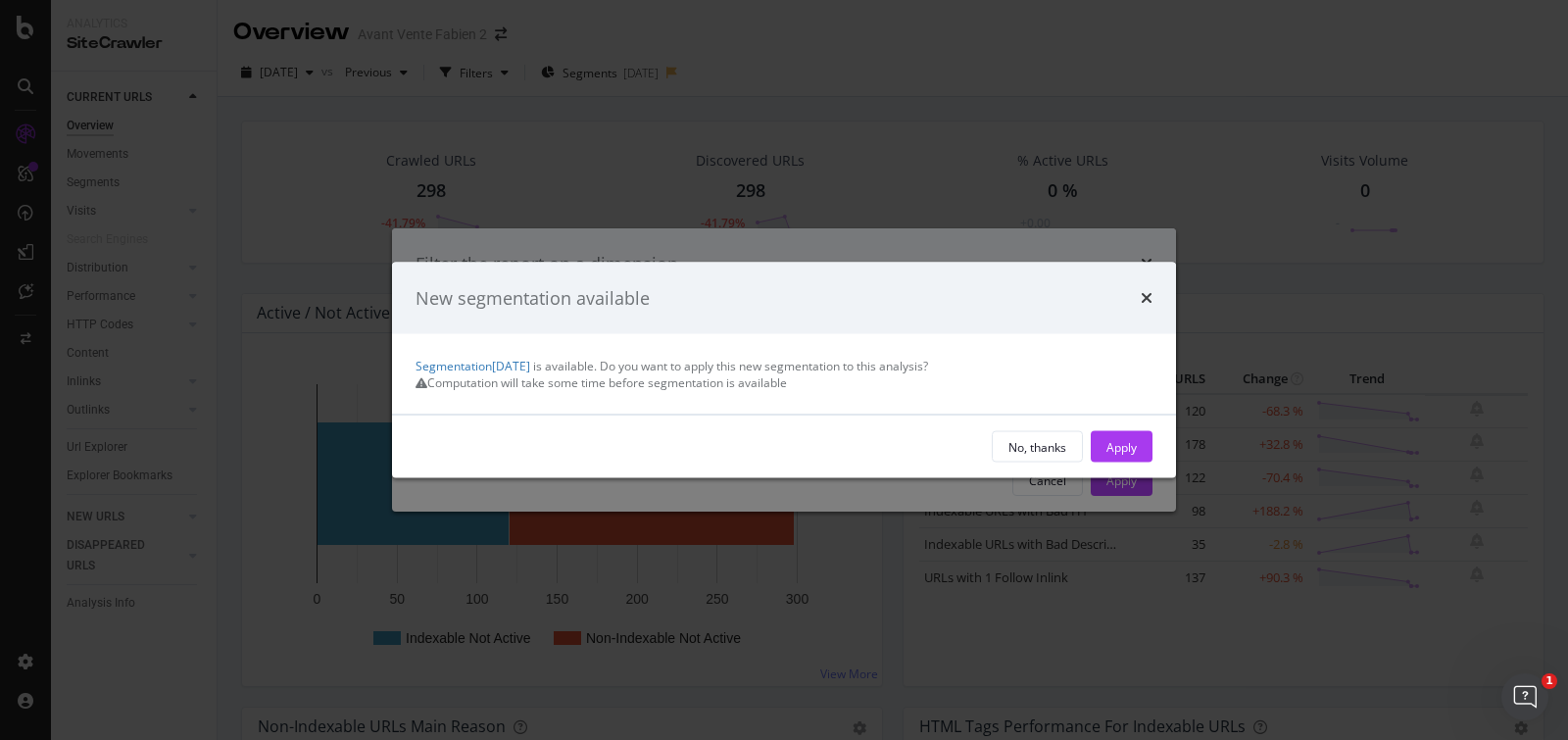
click at [1142, 462] on button "Apply" at bounding box center [1122, 447] width 61 height 32
